Goal: Check status: Check status

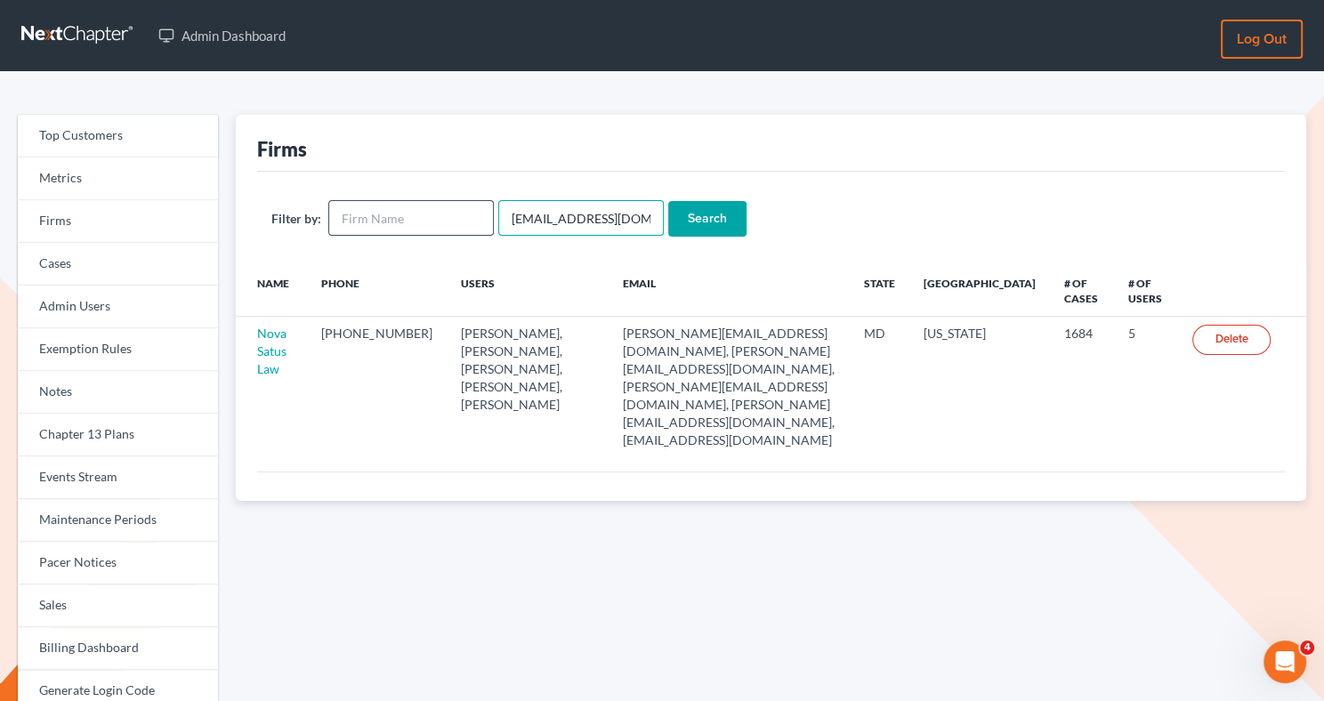
drag, startPoint x: 633, startPoint y: 222, endPoint x: 474, endPoint y: 216, distance: 159.4
click at [474, 216] on form "Filter by: emabuena@gmail.com Search" at bounding box center [770, 218] width 999 height 36
paste input "[PERSON_NAME][EMAIL_ADDRESS][PERSON_NAME][DOMAIN_NAME]"
type input "[PERSON_NAME][EMAIL_ADDRESS][PERSON_NAME][DOMAIN_NAME]"
click at [690, 210] on input "Search" at bounding box center [707, 219] width 78 height 36
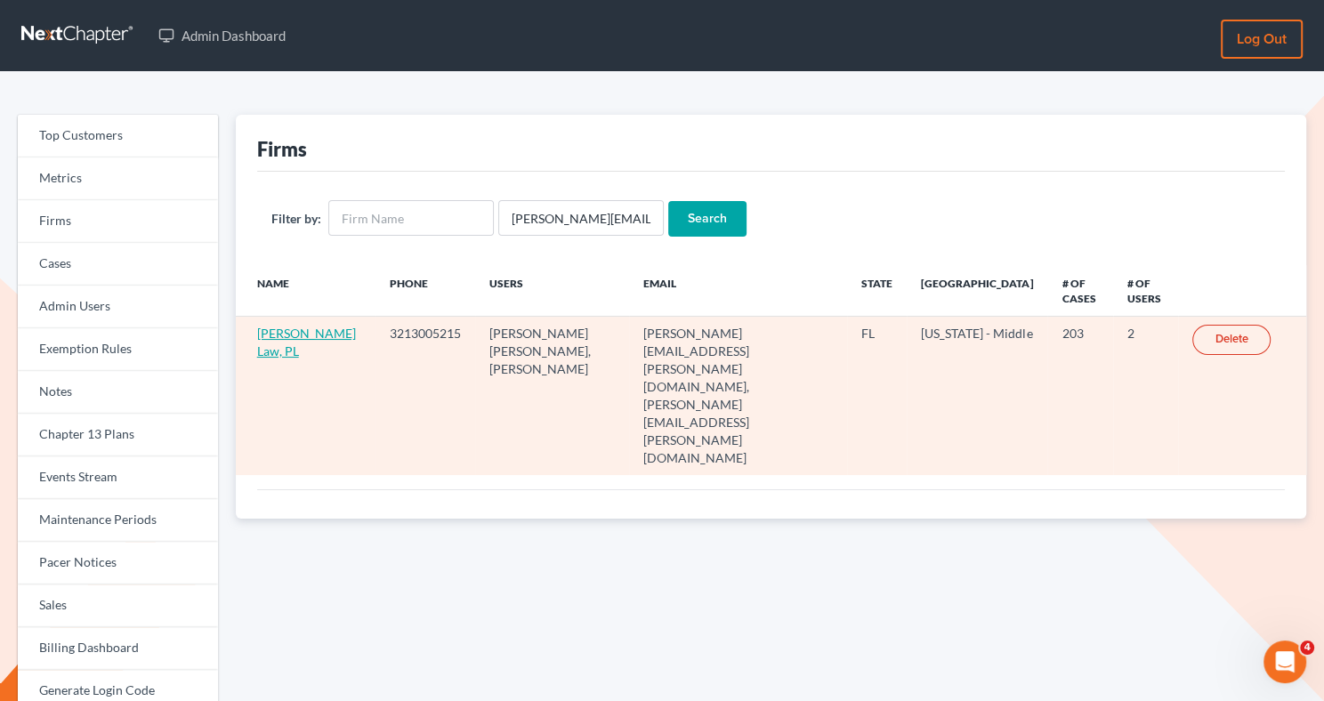
click at [267, 331] on link "[PERSON_NAME] Law, PL" at bounding box center [306, 342] width 99 height 33
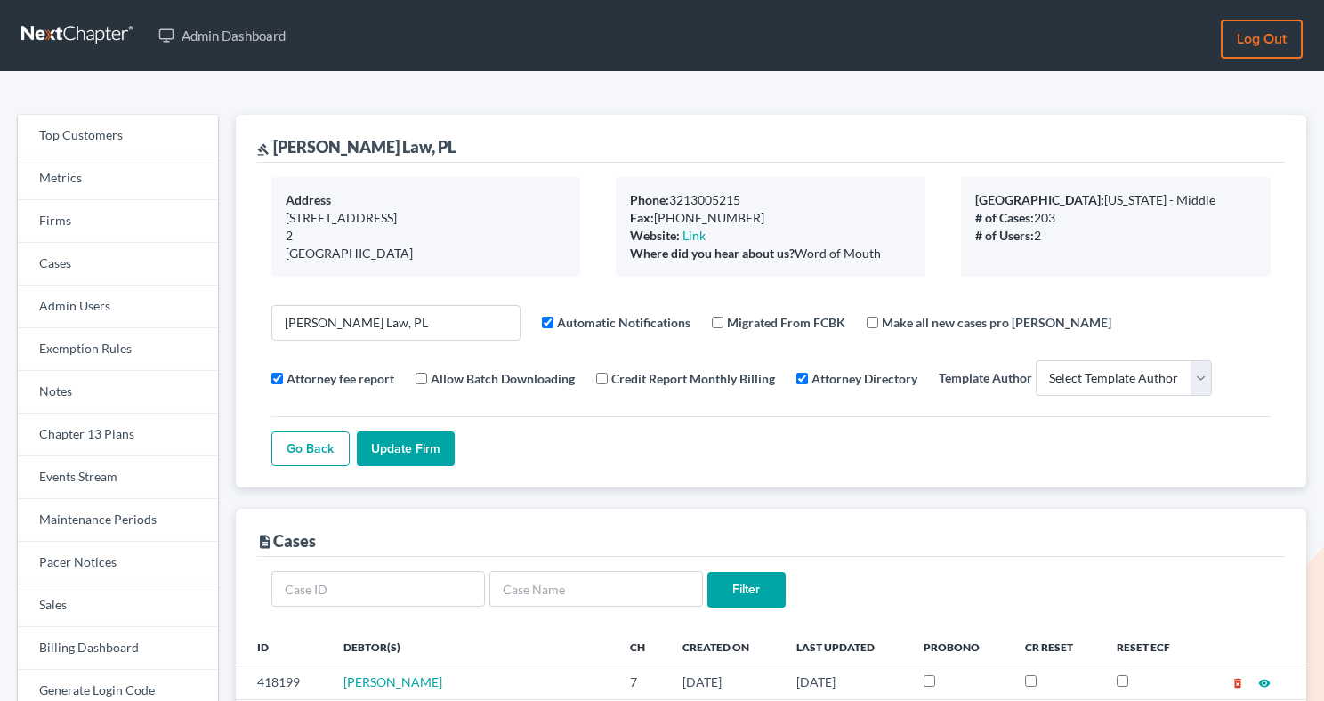
select select
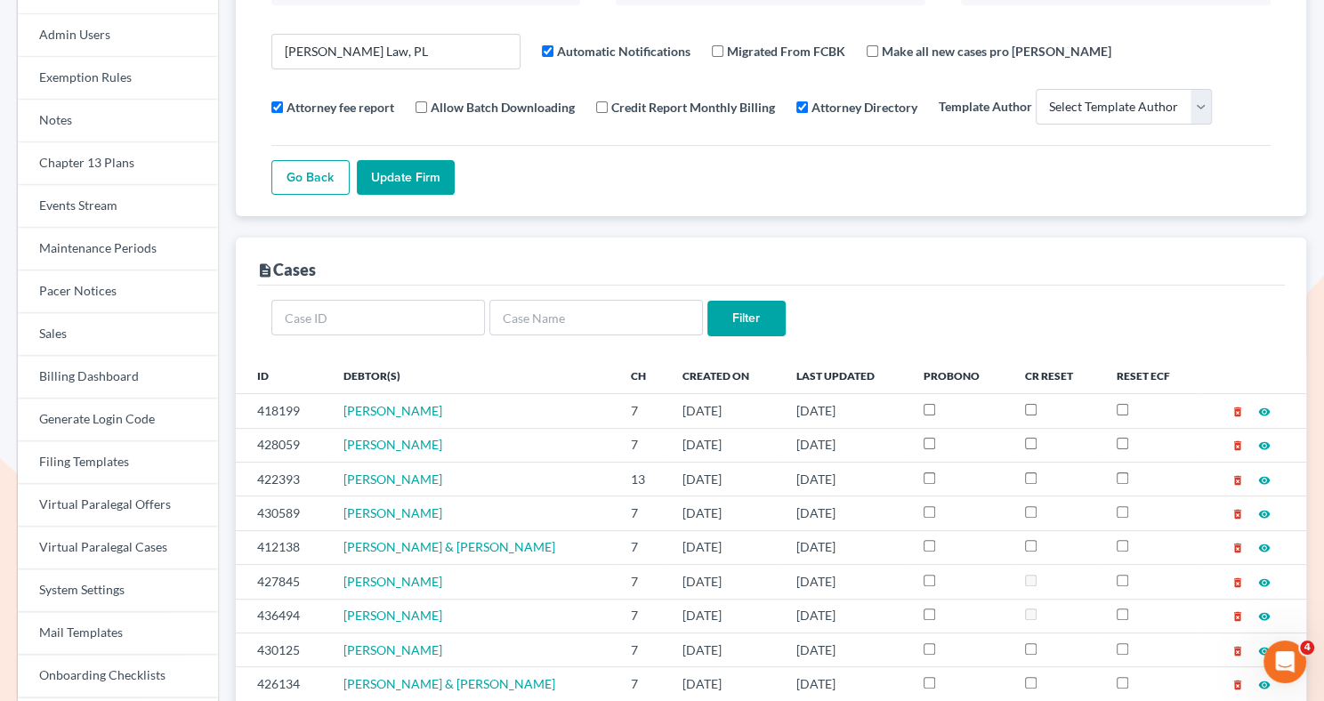
scroll to position [383, 0]
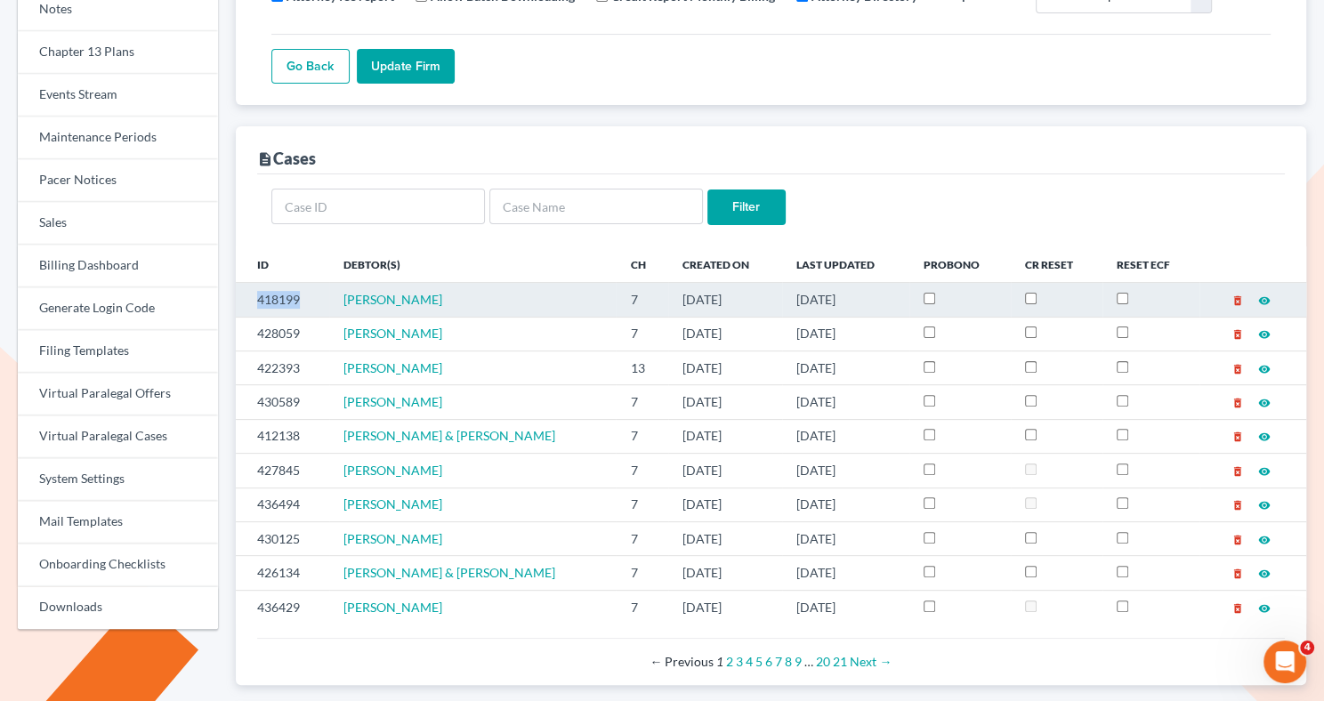
drag, startPoint x: 303, startPoint y: 300, endPoint x: 244, endPoint y: 294, distance: 59.9
click at [244, 294] on td "418199" at bounding box center [282, 300] width 93 height 34
copy td "418199"
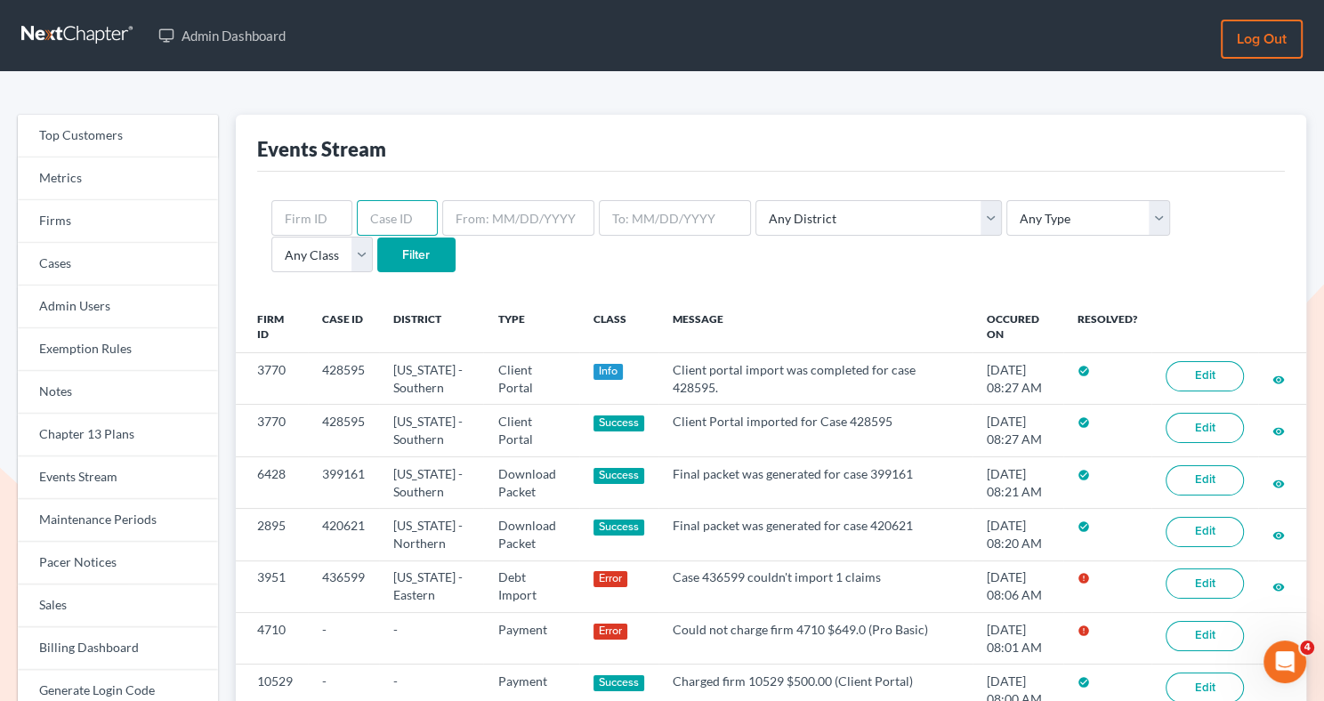
click at [378, 212] on input "text" at bounding box center [397, 218] width 81 height 36
paste input "418199"
type input "418199"
click at [377, 257] on input "Filter" at bounding box center [416, 256] width 78 height 36
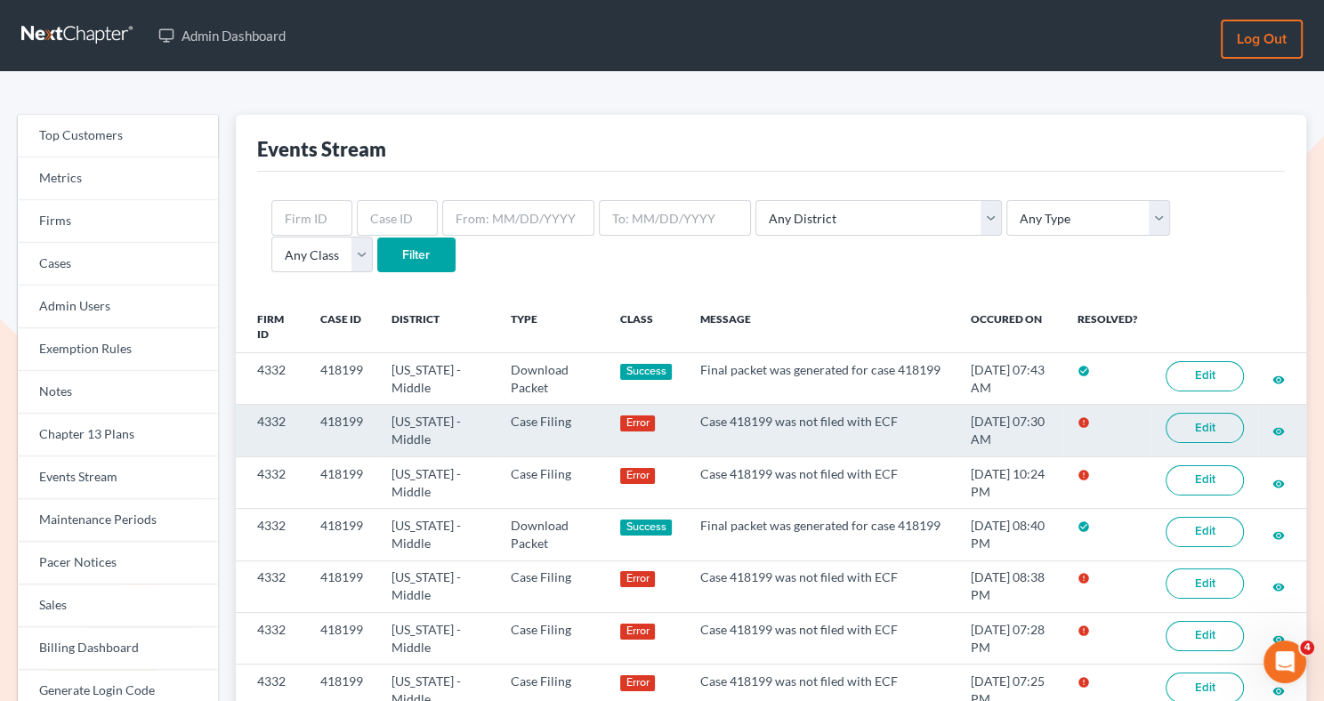
click at [1181, 424] on link "Edit" at bounding box center [1204, 428] width 78 height 30
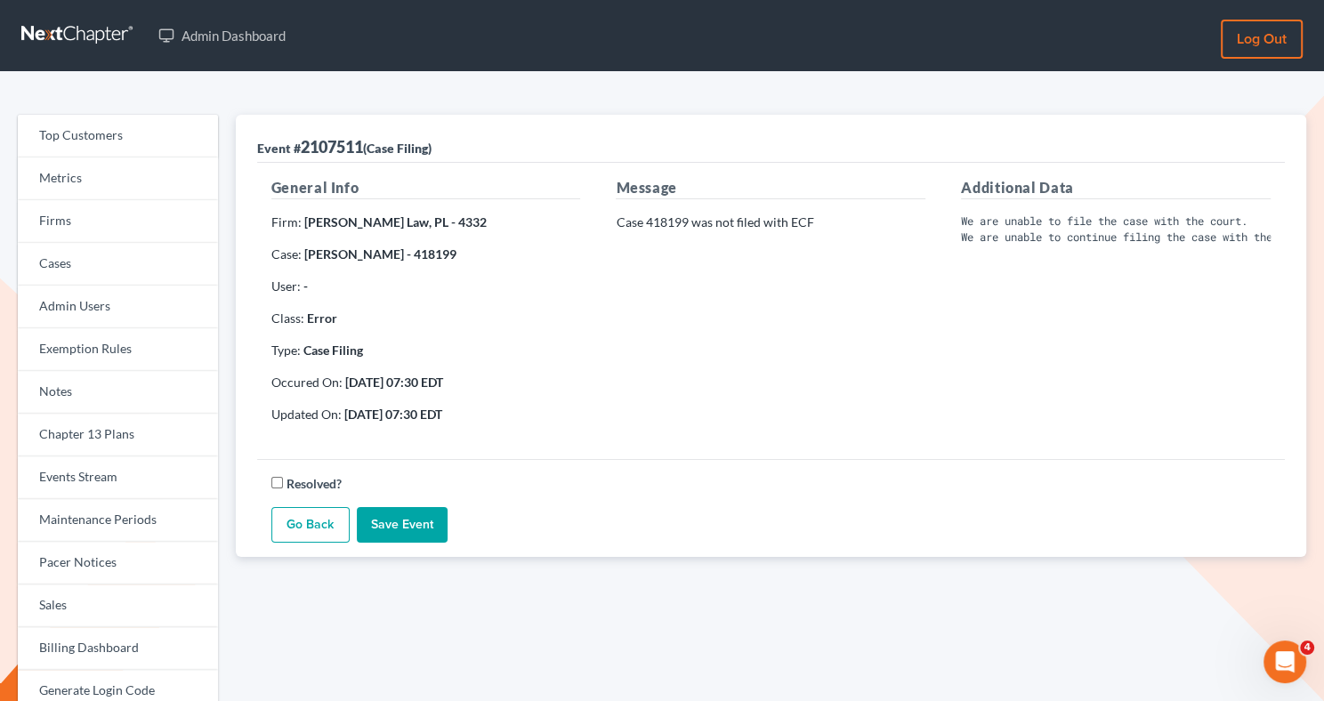
scroll to position [0, 63]
drag, startPoint x: 687, startPoint y: 224, endPoint x: 647, endPoint y: 222, distance: 40.1
click at [647, 222] on p "Case 418199 was not filed with ECF" at bounding box center [771, 222] width 310 height 18
copy p "418199"
